Goal: Navigation & Orientation: Find specific page/section

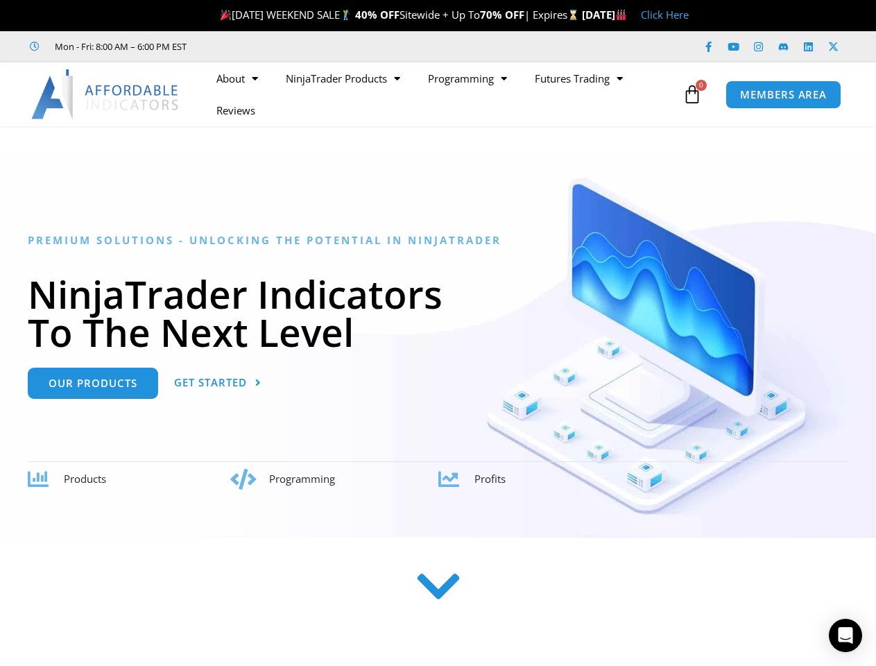
click at [438, 333] on h1 "NinjaTrader Indicators To The Next Level" at bounding box center [438, 313] width 821 height 76
click at [440, 94] on ul "About Contact Us Premium Support Team Partners NinjaTrader NinjaTrader FAQ Ninj…" at bounding box center [441, 94] width 477 height 64
click at [692, 94] on icon at bounding box center [692, 94] width 19 height 19
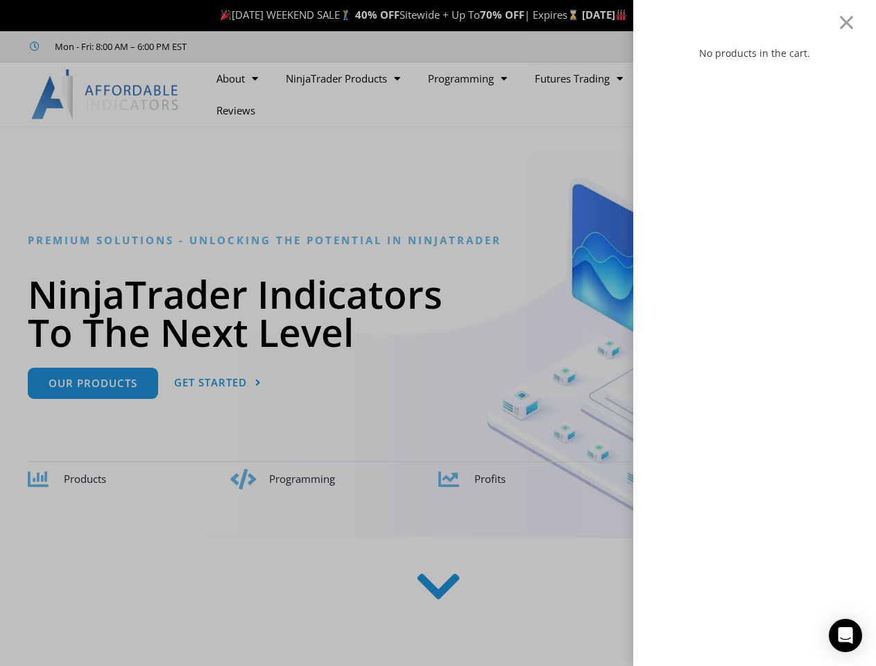
click at [846, 635] on icon "Open Intercom Messenger" at bounding box center [846, 635] width 15 height 17
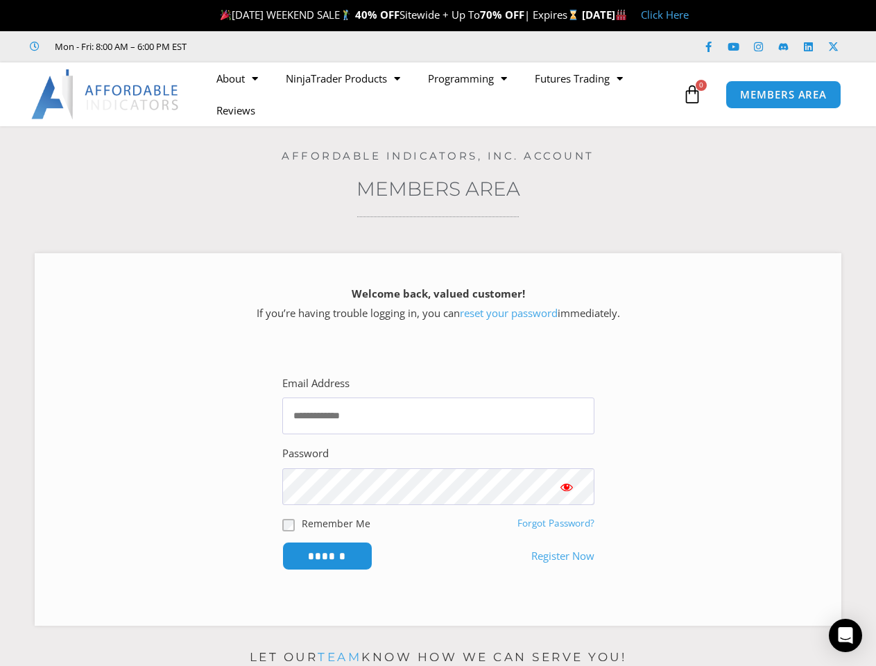
click at [438, 333] on div "Welcome back, valued customer! If you’re having trouble logging in, you can res…" at bounding box center [438, 306] width 772 height 58
click at [440, 94] on ul "About Contact Us Premium Support Team Partners NinjaTrader NinjaTrader FAQ Ninj…" at bounding box center [441, 94] width 477 height 64
click at [692, 94] on icon at bounding box center [692, 94] width 19 height 19
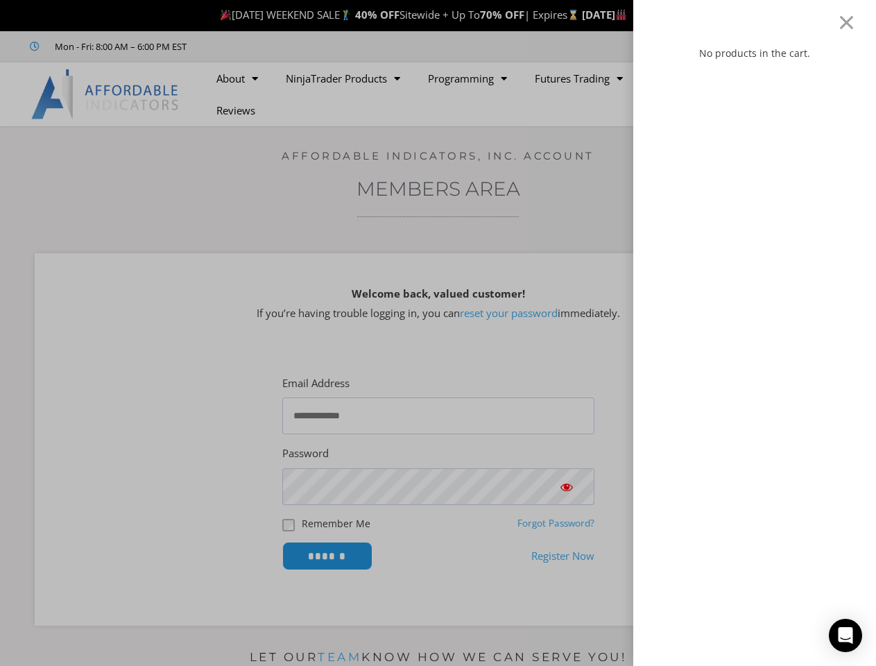
click at [327, 556] on div "No products in the cart." at bounding box center [438, 333] width 876 height 666
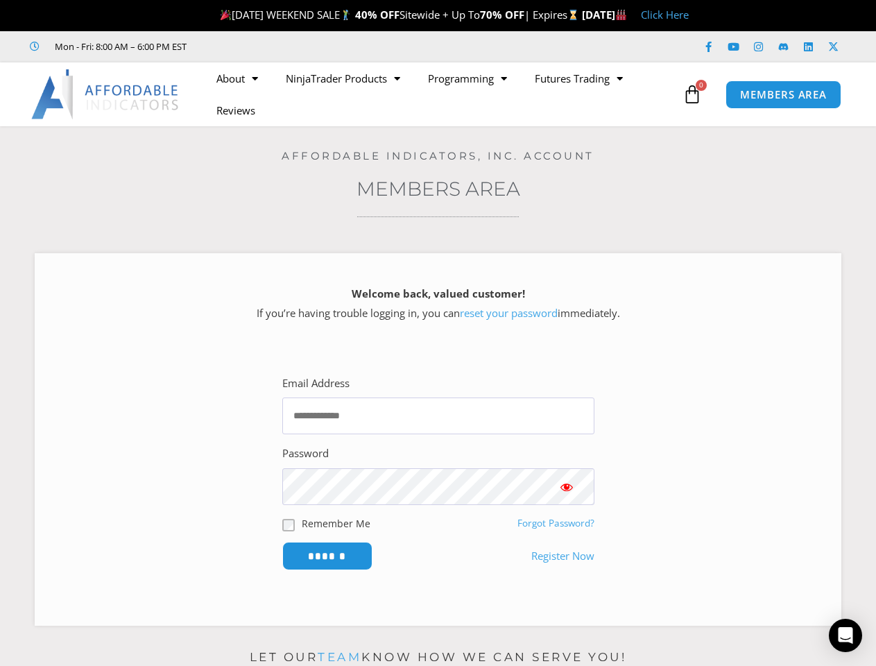
click at [846, 635] on icon "Open Intercom Messenger" at bounding box center [846, 635] width 15 height 17
